Goal: Task Accomplishment & Management: Use online tool/utility

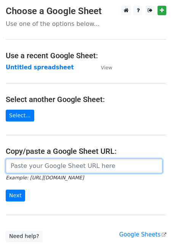
click at [46, 168] on input "url" at bounding box center [84, 166] width 157 height 14
paste input "https://docs.google.com/spreadsheets/d/1EA6BWmMrRaIID4frTh00lQkFwxaktNP81HKaI4G…"
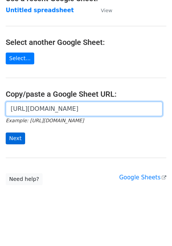
type input "https://docs.google.com/spreadsheets/d/1EA6BWmMrRaIID4frTh00lQkFwxaktNP81HKaI4G…"
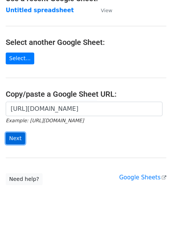
click at [16, 135] on input "Next" at bounding box center [15, 139] width 19 height 12
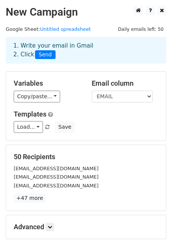
scroll to position [80, 0]
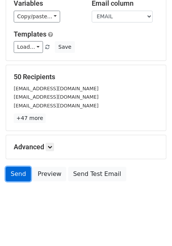
click at [22, 174] on link "Send" at bounding box center [18, 174] width 25 height 14
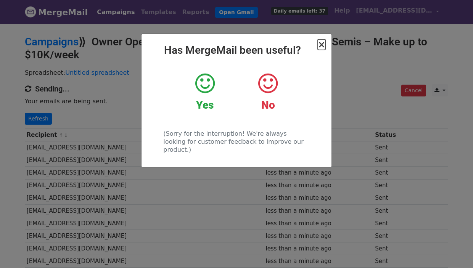
click at [322, 44] on span "×" at bounding box center [321, 44] width 8 height 11
